Goal: Task Accomplishment & Management: Use online tool/utility

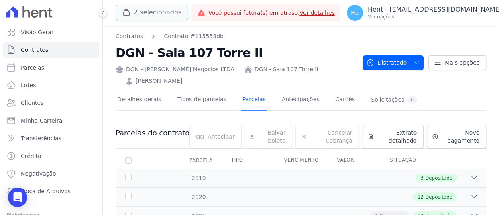
click at [128, 9] on icon "button" at bounding box center [126, 12] width 8 height 8
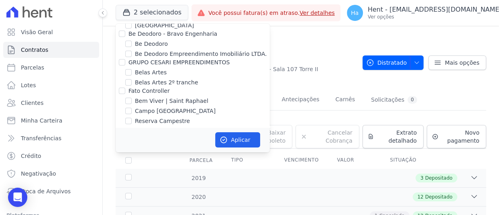
scroll to position [2079, 0]
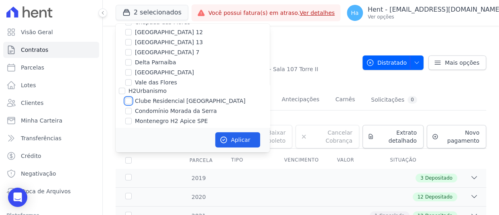
drag, startPoint x: 128, startPoint y: 74, endPoint x: 177, endPoint y: 96, distance: 52.6
click at [128, 98] on input "Clube Residencial [GEOGRAPHIC_DATA]" at bounding box center [128, 101] width 6 height 6
checkbox input "true"
click at [219, 134] on button "Aplicar" at bounding box center [237, 139] width 45 height 15
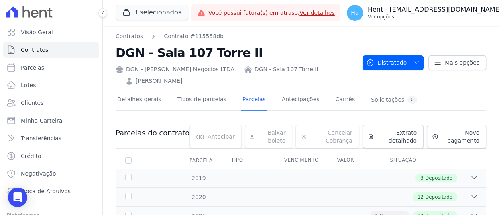
click at [405, 14] on p "Ver opções" at bounding box center [435, 17] width 134 height 6
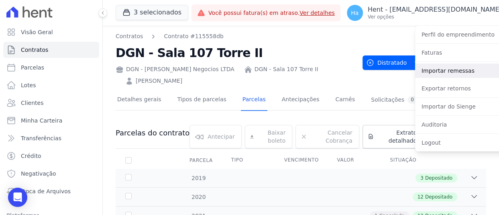
click at [433, 70] on link "Importar remessas" at bounding box center [466, 70] width 103 height 14
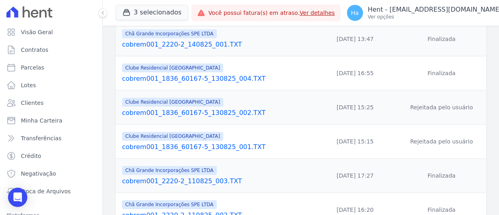
scroll to position [161, 0]
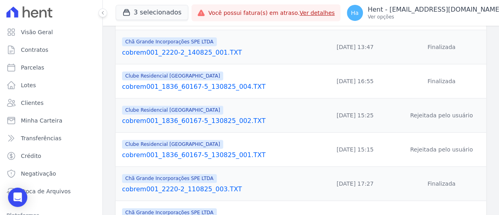
click at [191, 84] on link "cobrem001_1836_60167-5_130825_004.TXT" at bounding box center [216, 87] width 188 height 10
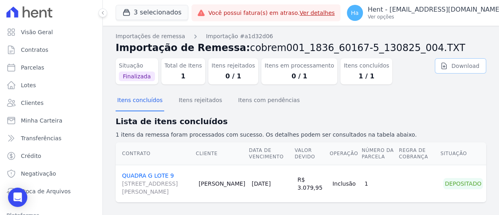
click at [461, 71] on link "Download" at bounding box center [460, 65] width 51 height 15
click at [446, 12] on p "Hent - [EMAIL_ADDRESS][DOMAIN_NAME]" at bounding box center [435, 10] width 134 height 8
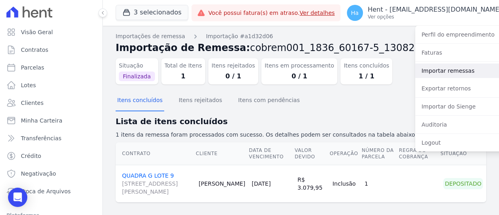
click at [423, 72] on link "Importar remessas" at bounding box center [466, 70] width 103 height 14
